Goal: Task Accomplishment & Management: Manage account settings

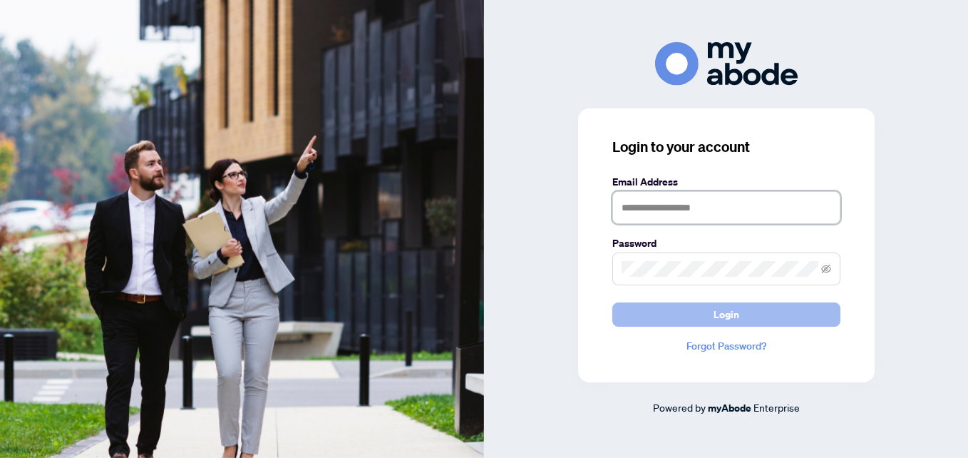
type input "**********"
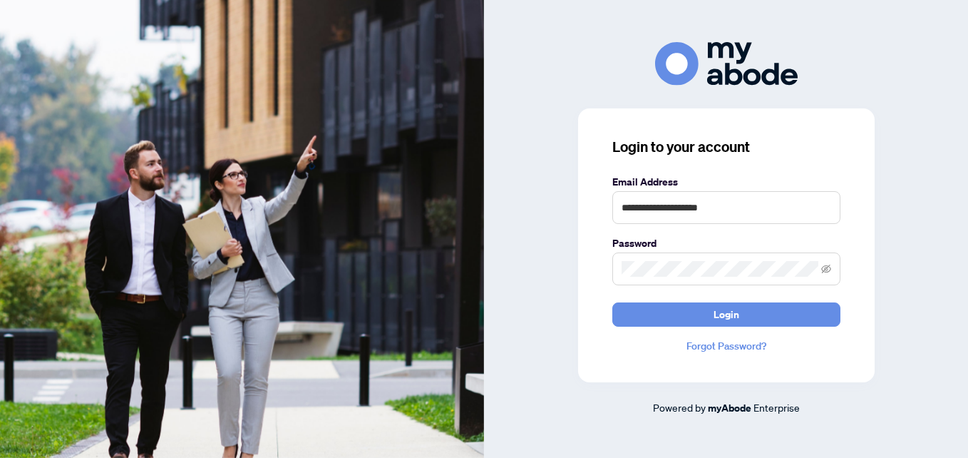
drag, startPoint x: 681, startPoint y: 320, endPoint x: 586, endPoint y: 292, distance: 99.3
click at [681, 320] on button "Login" at bounding box center [727, 314] width 228 height 24
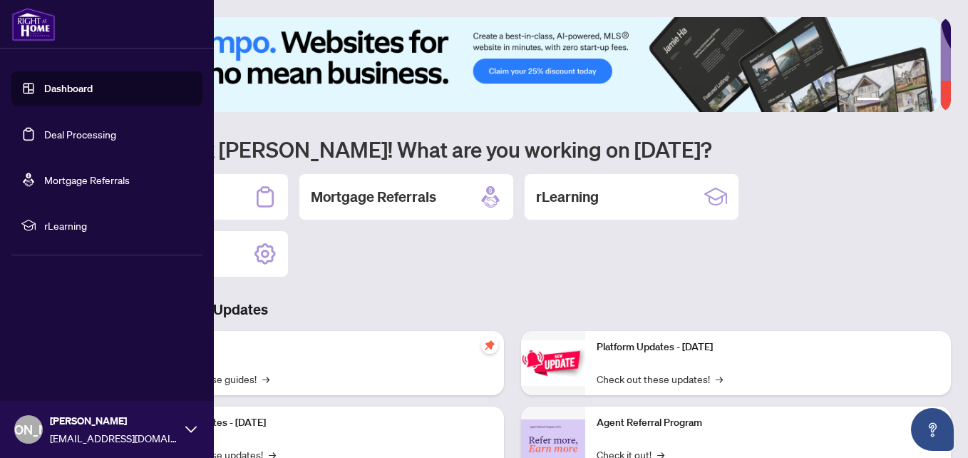
click at [61, 128] on link "Deal Processing" at bounding box center [80, 134] width 72 height 13
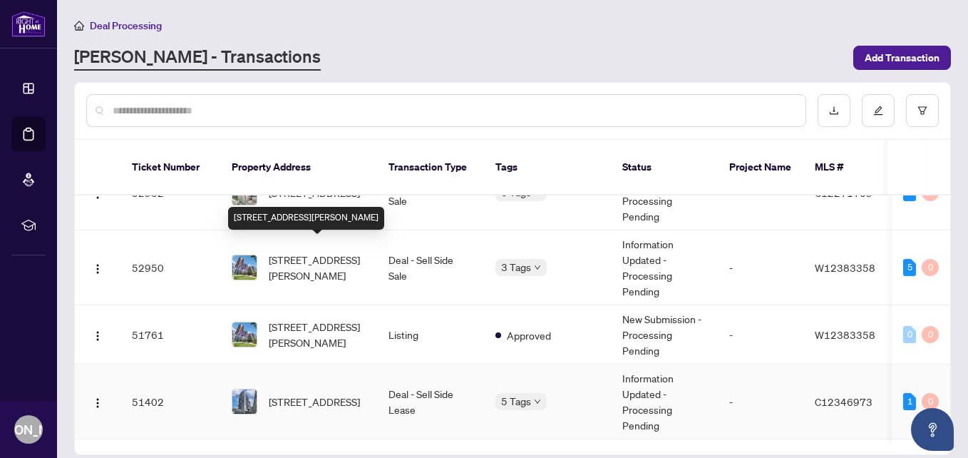
scroll to position [214, 0]
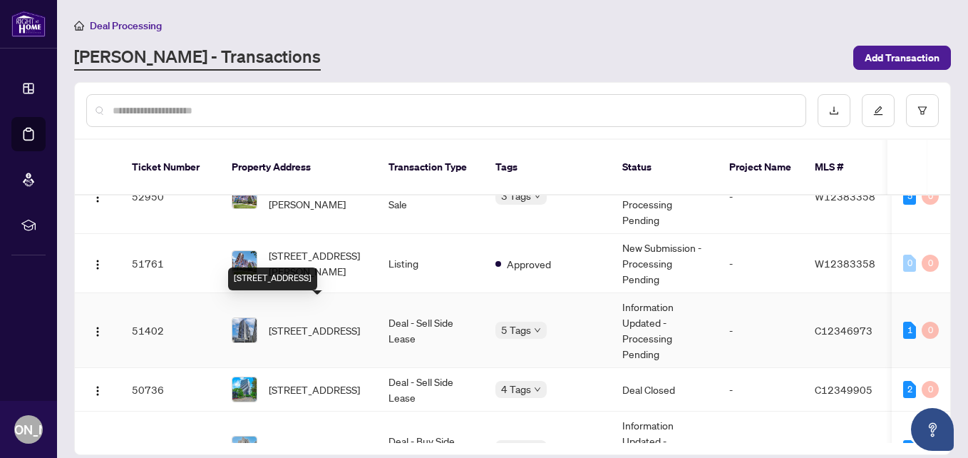
click at [322, 322] on span "[STREET_ADDRESS]" at bounding box center [314, 330] width 91 height 16
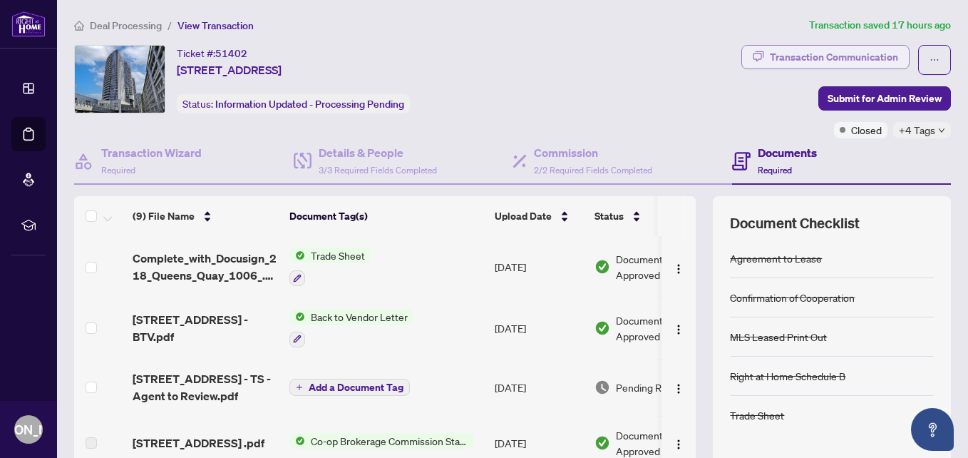
click at [777, 64] on div "Transaction Communication" at bounding box center [834, 57] width 128 height 23
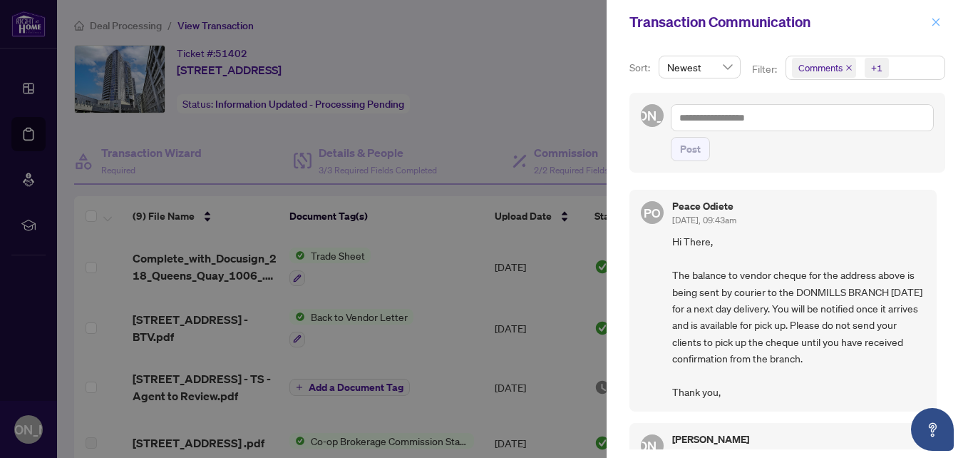
click at [941, 27] on button "button" at bounding box center [936, 22] width 19 height 17
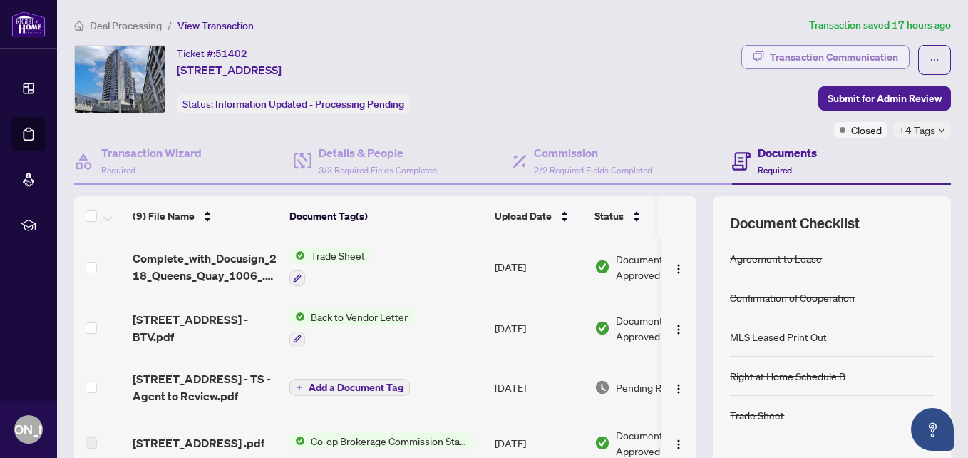
click at [770, 51] on div "Transaction Communication" at bounding box center [834, 57] width 128 height 23
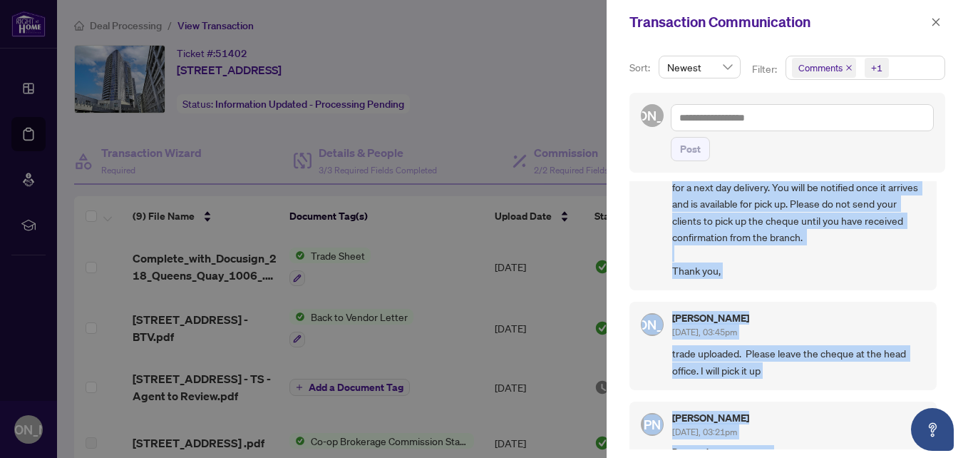
scroll to position [169, 0]
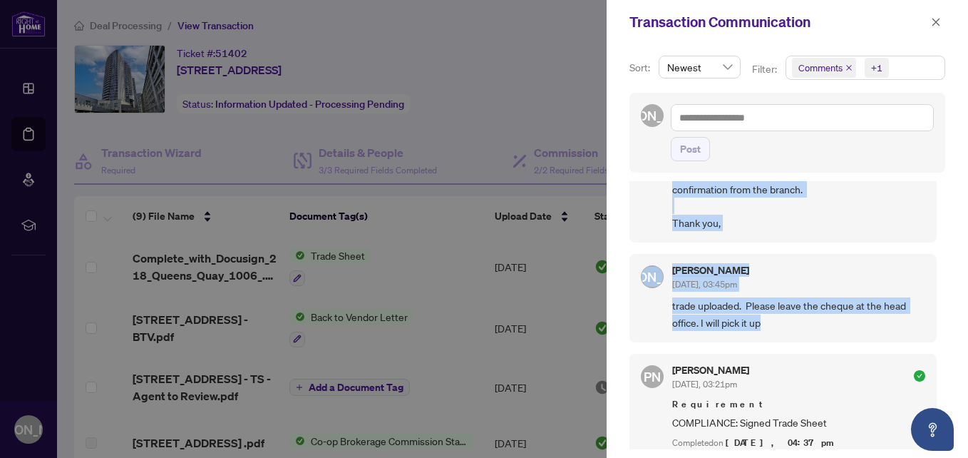
drag, startPoint x: 673, startPoint y: 203, endPoint x: 774, endPoint y: 329, distance: 161.8
click at [774, 329] on div "PO Peace Odiete [DATE], 09:43am Hi There, The balance to vendor cheque for the …" at bounding box center [788, 315] width 316 height 268
copy div "Peace Odiete [DATE], 09:43am Hi There, The balance to vendor cheque for the add…"
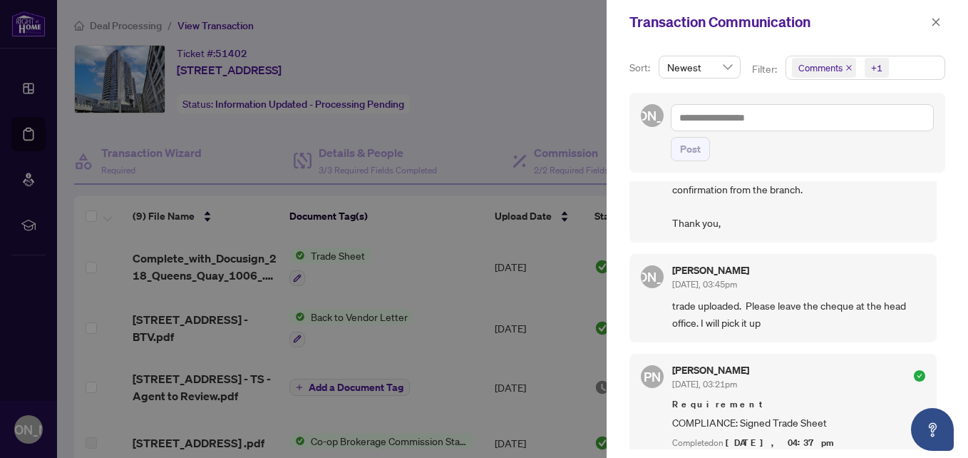
click at [491, 123] on div at bounding box center [484, 229] width 968 height 458
click at [934, 19] on icon "close" at bounding box center [936, 22] width 10 height 10
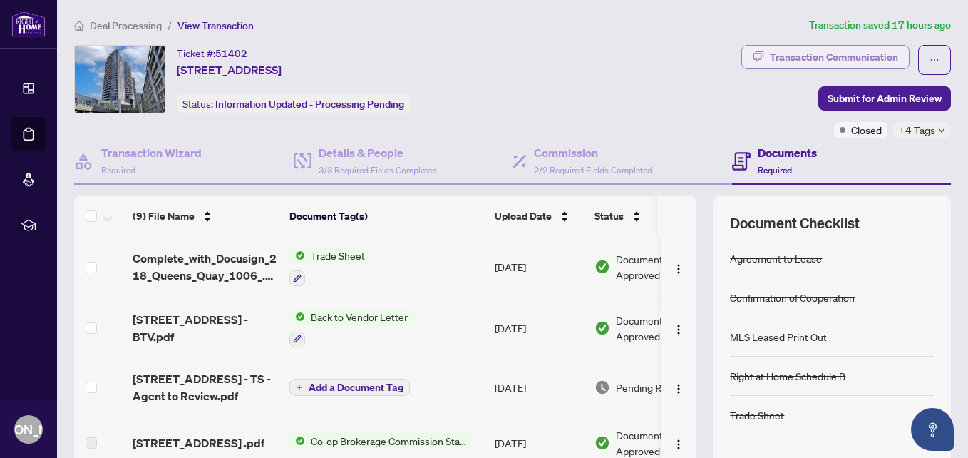
click at [742, 63] on button "Transaction Communication" at bounding box center [826, 57] width 168 height 24
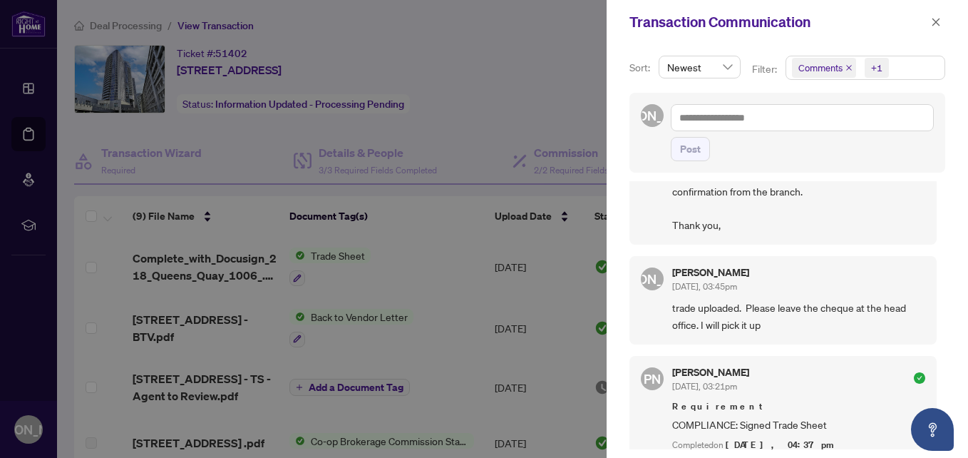
scroll to position [215, 0]
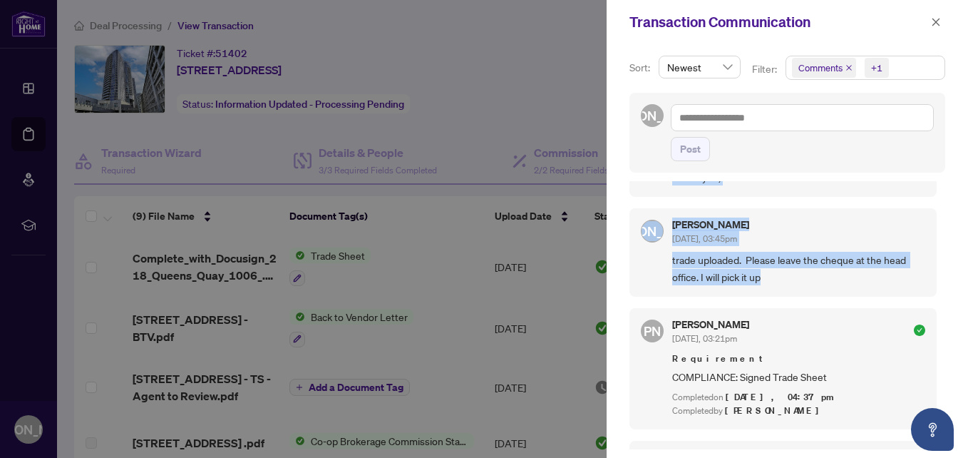
drag, startPoint x: 674, startPoint y: 204, endPoint x: 819, endPoint y: 300, distance: 173.5
click at [819, 300] on div "PO Peace Odiete [DATE], 09:43am Hi There, The balance to vendor cheque for the …" at bounding box center [788, 315] width 316 height 268
copy div "Peace Odiete [DATE], 09:43am Hi There, The balance to vendor cheque for the add…"
click at [935, 24] on icon "close" at bounding box center [937, 22] width 8 height 8
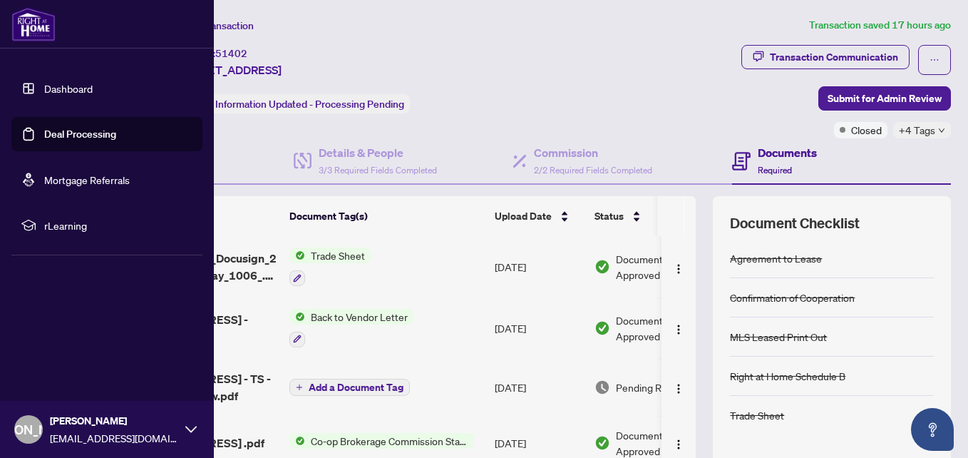
click at [60, 136] on link "Deal Processing" at bounding box center [80, 134] width 72 height 13
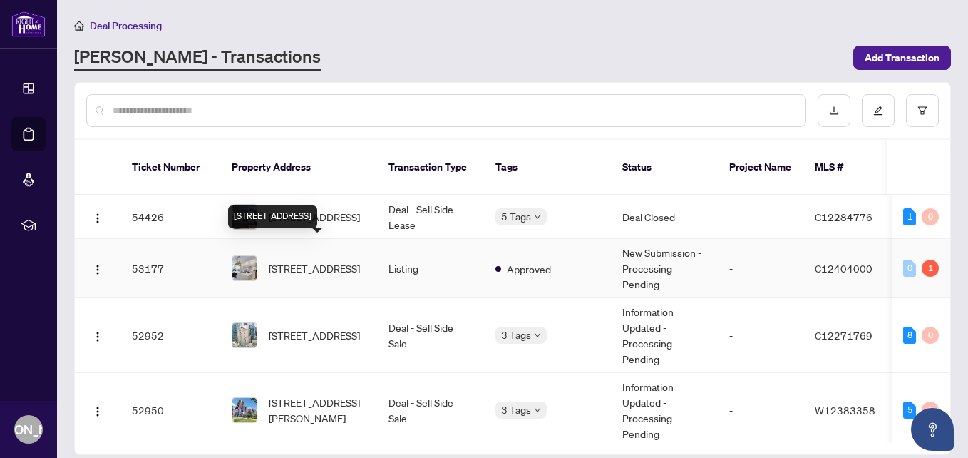
click at [304, 205] on div "[STREET_ADDRESS]" at bounding box center [272, 216] width 89 height 23
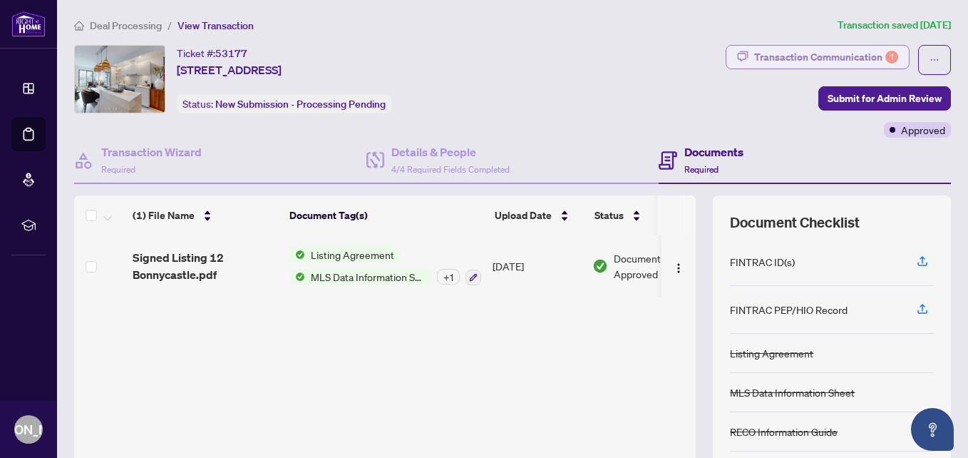
click at [772, 58] on div "Transaction Communication 1" at bounding box center [827, 57] width 144 height 23
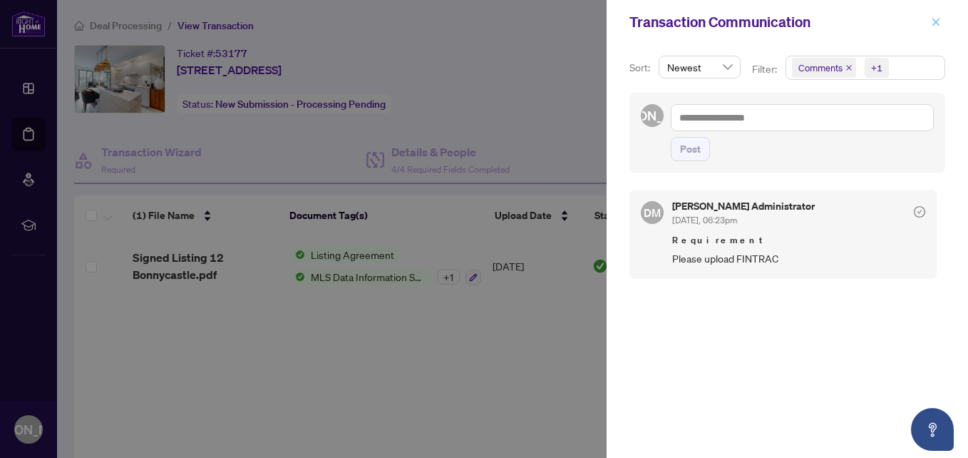
click at [932, 19] on icon "close" at bounding box center [936, 22] width 10 height 10
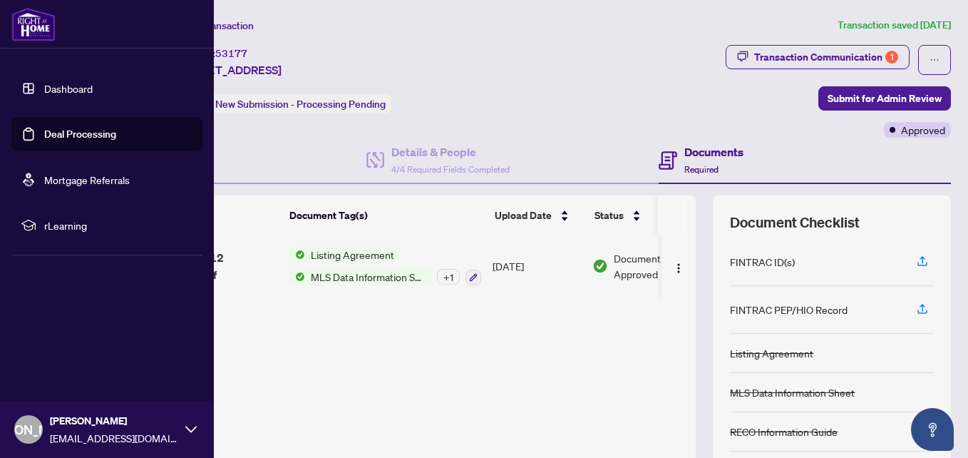
click at [73, 134] on link "Deal Processing" at bounding box center [80, 134] width 72 height 13
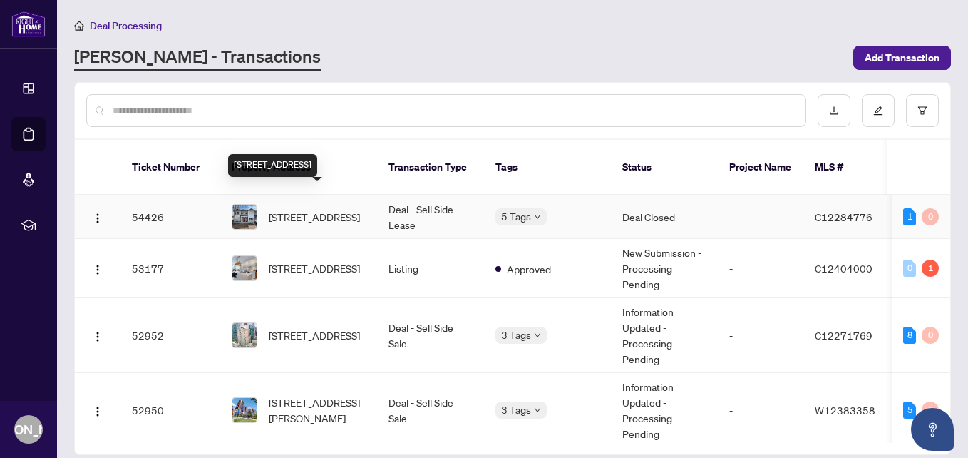
click at [305, 209] on span "[STREET_ADDRESS]" at bounding box center [314, 217] width 91 height 16
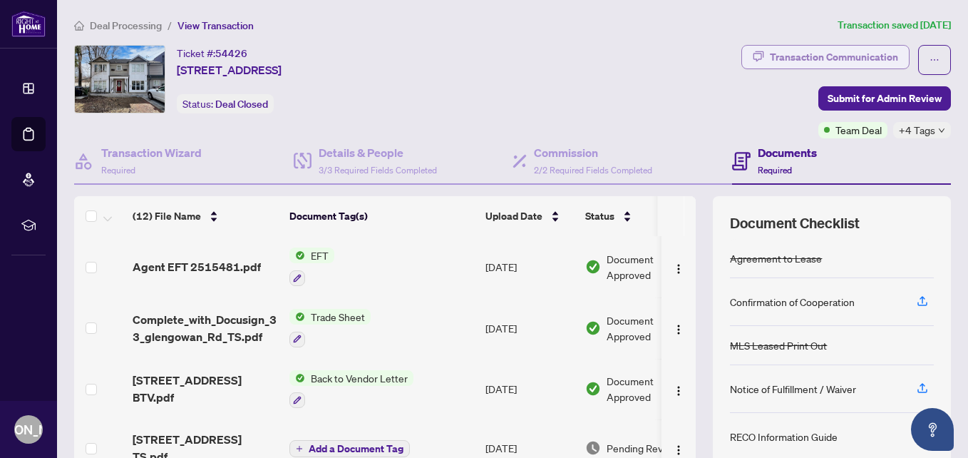
click at [775, 54] on div "Transaction Communication" at bounding box center [834, 57] width 128 height 23
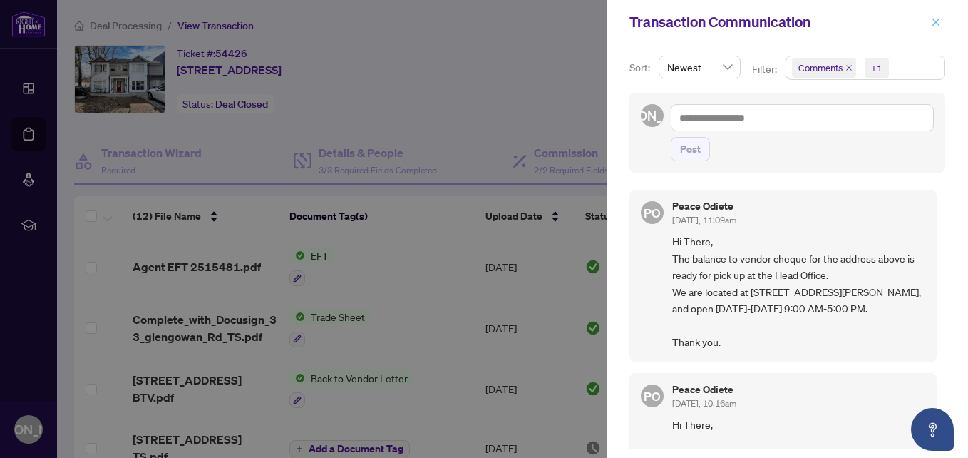
click at [931, 21] on icon "close" at bounding box center [936, 22] width 10 height 10
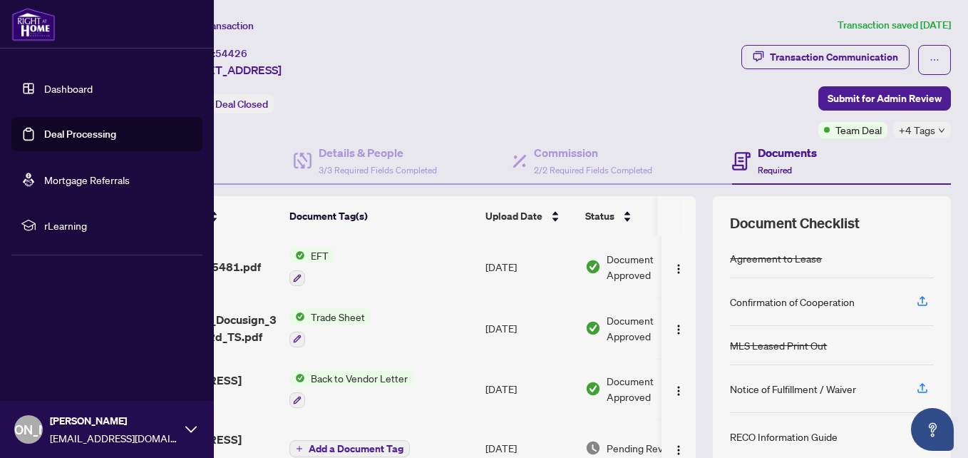
drag, startPoint x: 46, startPoint y: 131, endPoint x: 78, endPoint y: 123, distance: 33.7
click at [46, 131] on link "Deal Processing" at bounding box center [80, 134] width 72 height 13
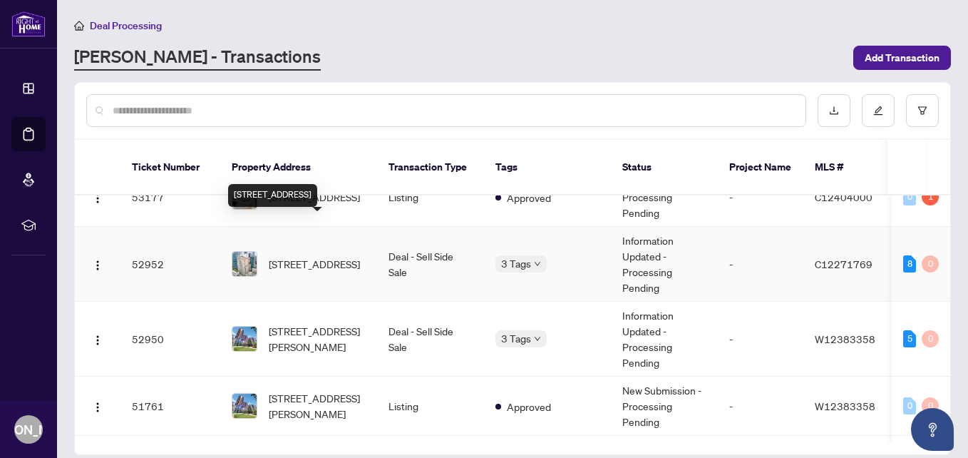
scroll to position [143, 0]
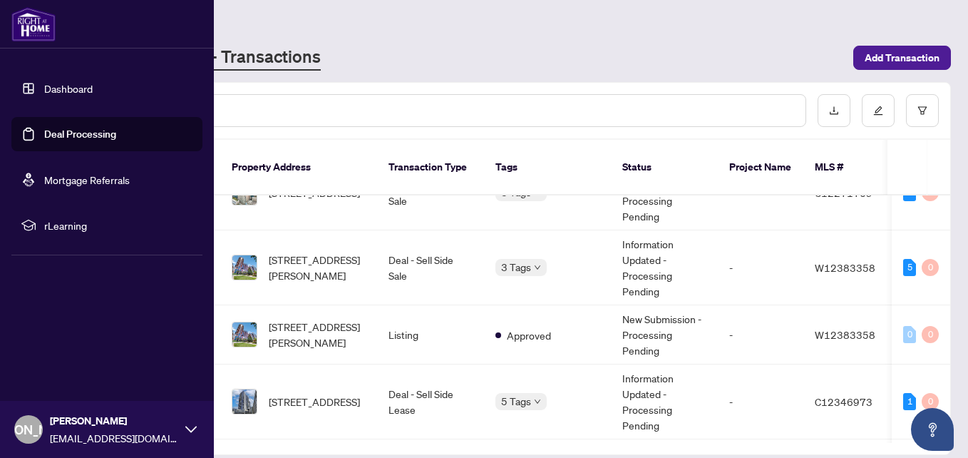
drag, startPoint x: 41, startPoint y: 131, endPoint x: 57, endPoint y: 131, distance: 16.4
click at [44, 132] on link "Deal Processing" at bounding box center [80, 134] width 72 height 13
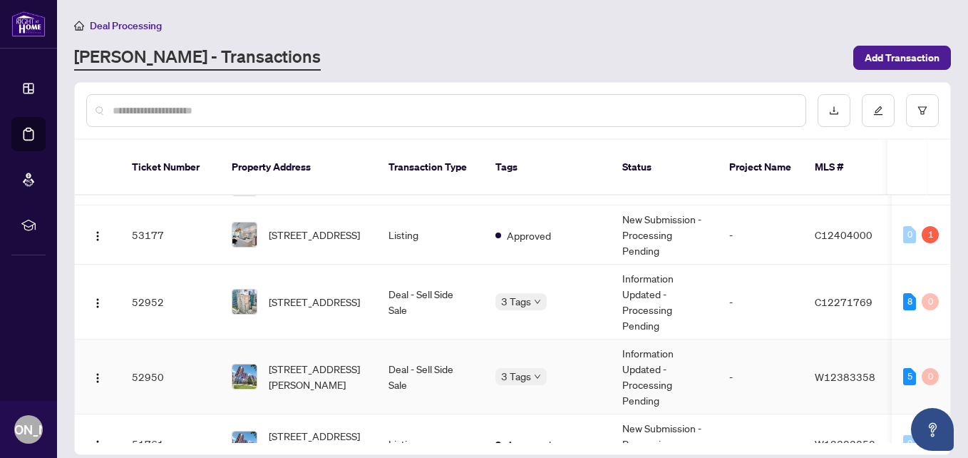
scroll to position [0, 0]
